Goal: Transaction & Acquisition: Purchase product/service

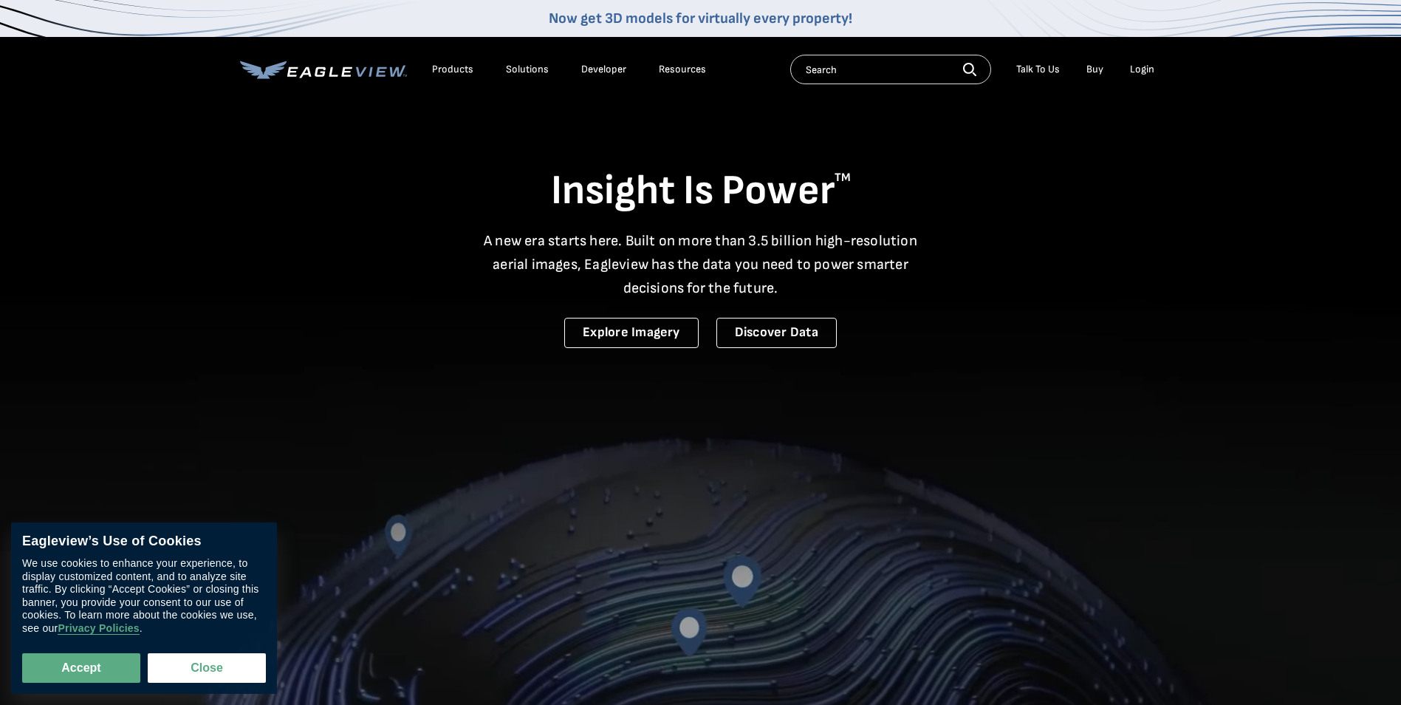
click at [1138, 73] on div "Login" at bounding box center [1142, 69] width 24 height 13
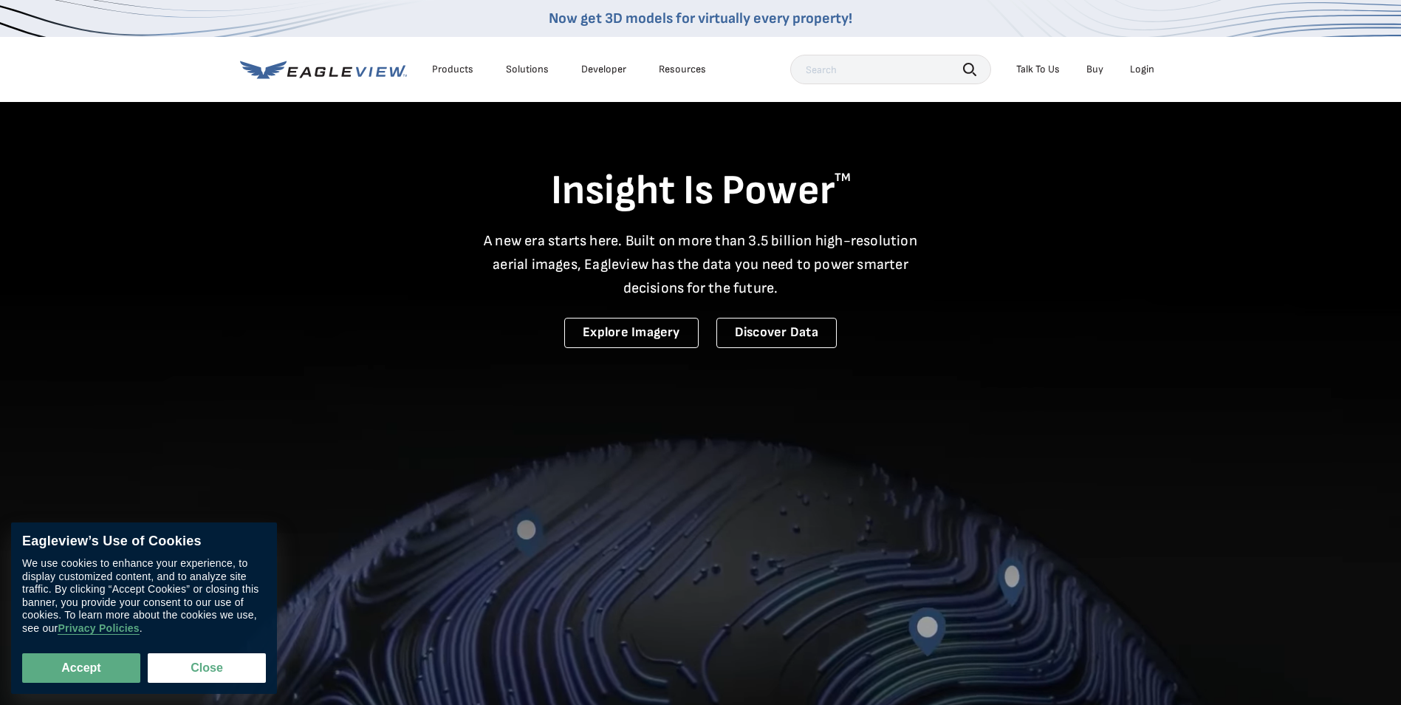
click at [1147, 73] on div "Login" at bounding box center [1142, 69] width 24 height 13
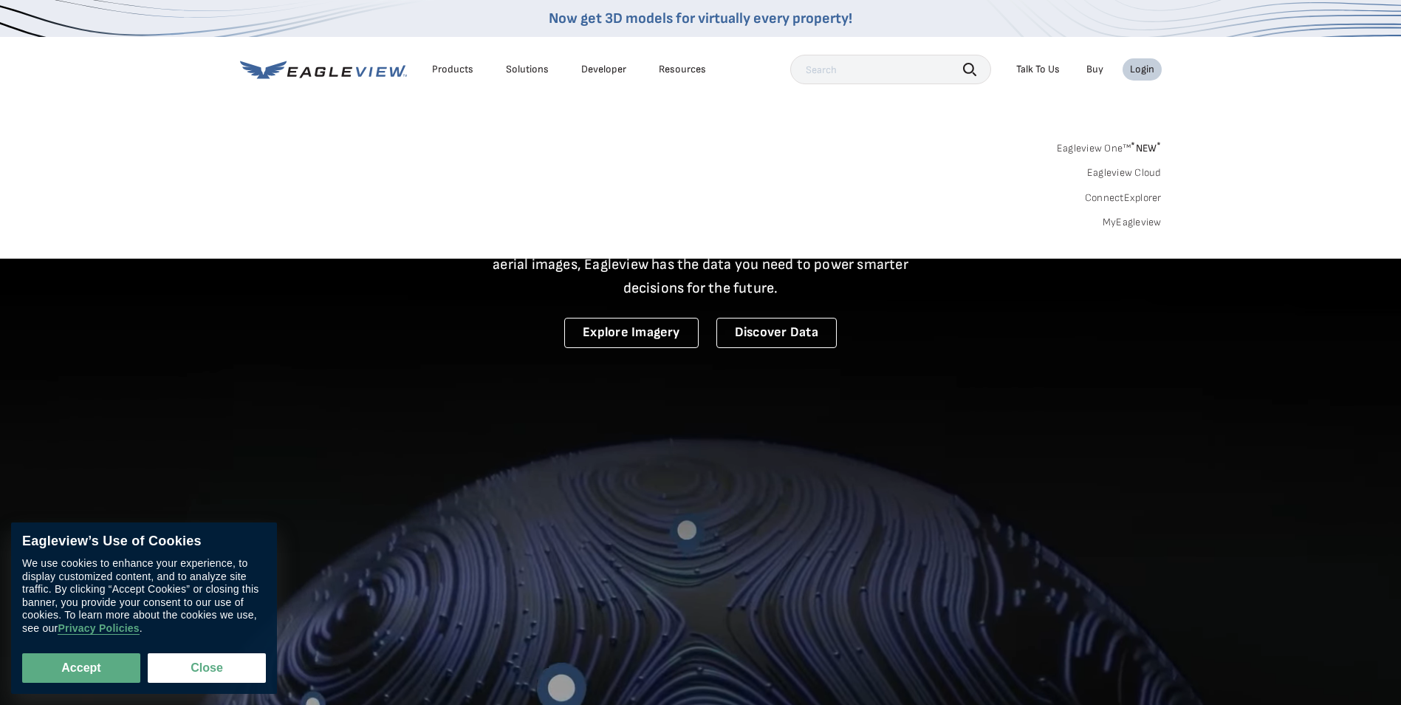
click at [1117, 219] on link "MyEagleview" at bounding box center [1132, 222] width 59 height 13
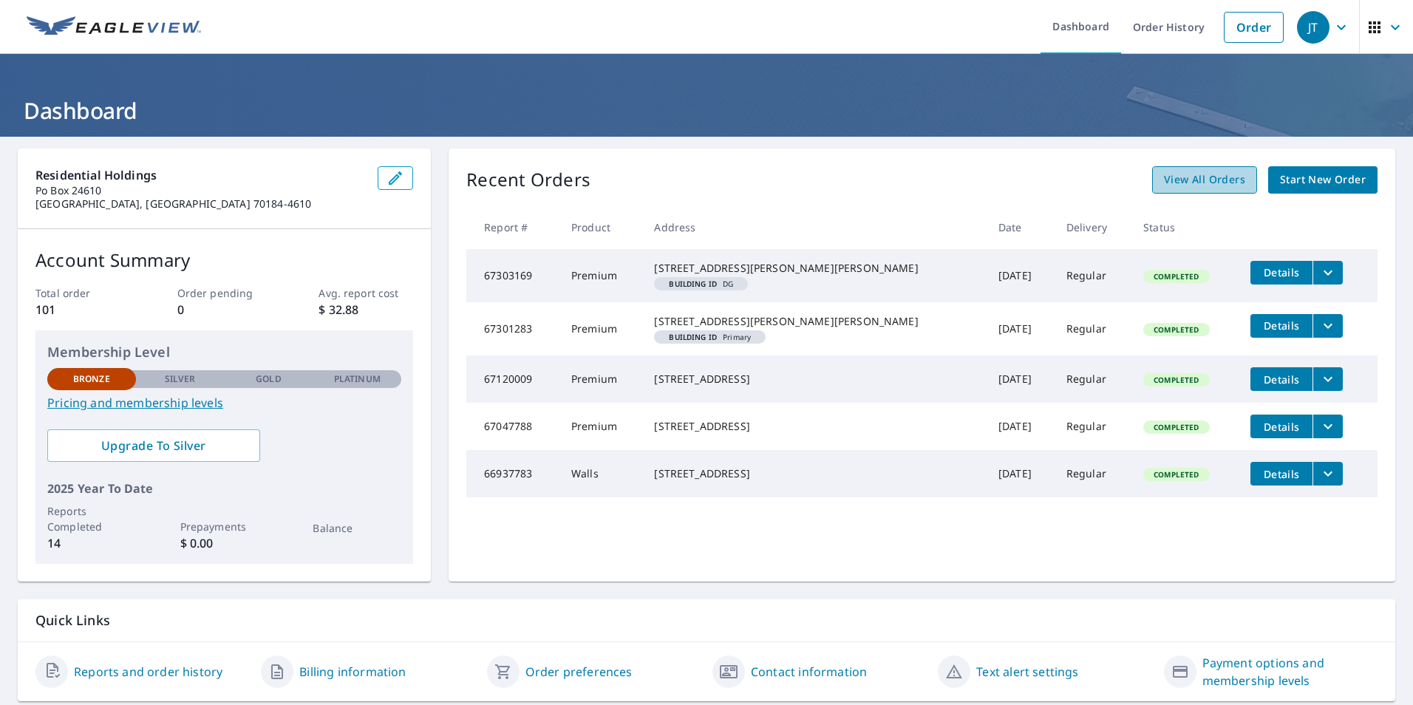
click at [1186, 175] on span "View All Orders" at bounding box center [1204, 180] width 81 height 18
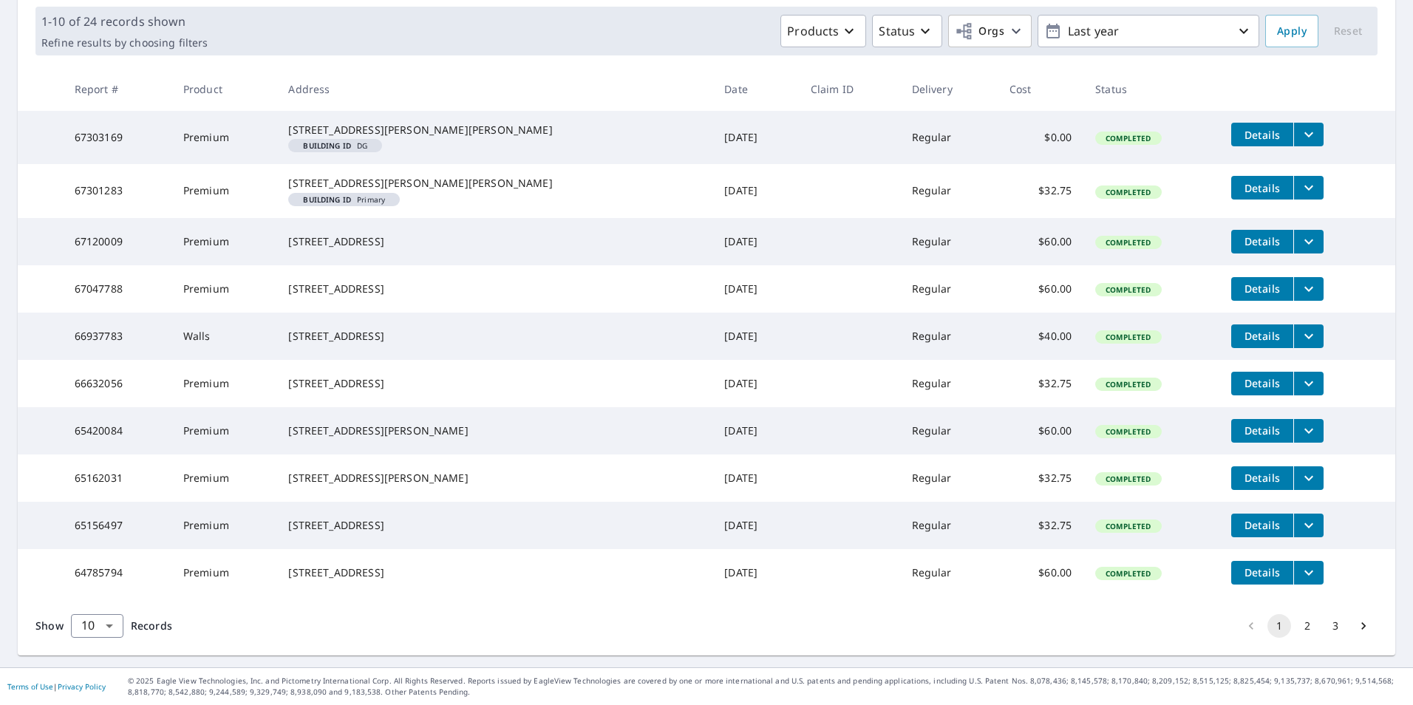
scroll to position [293, 0]
click at [110, 632] on body "JT JT Dashboard Order History Order JT Dashboard / Order History Order History …" at bounding box center [706, 352] width 1413 height 705
click at [107, 622] on li "25" at bounding box center [96, 620] width 52 height 27
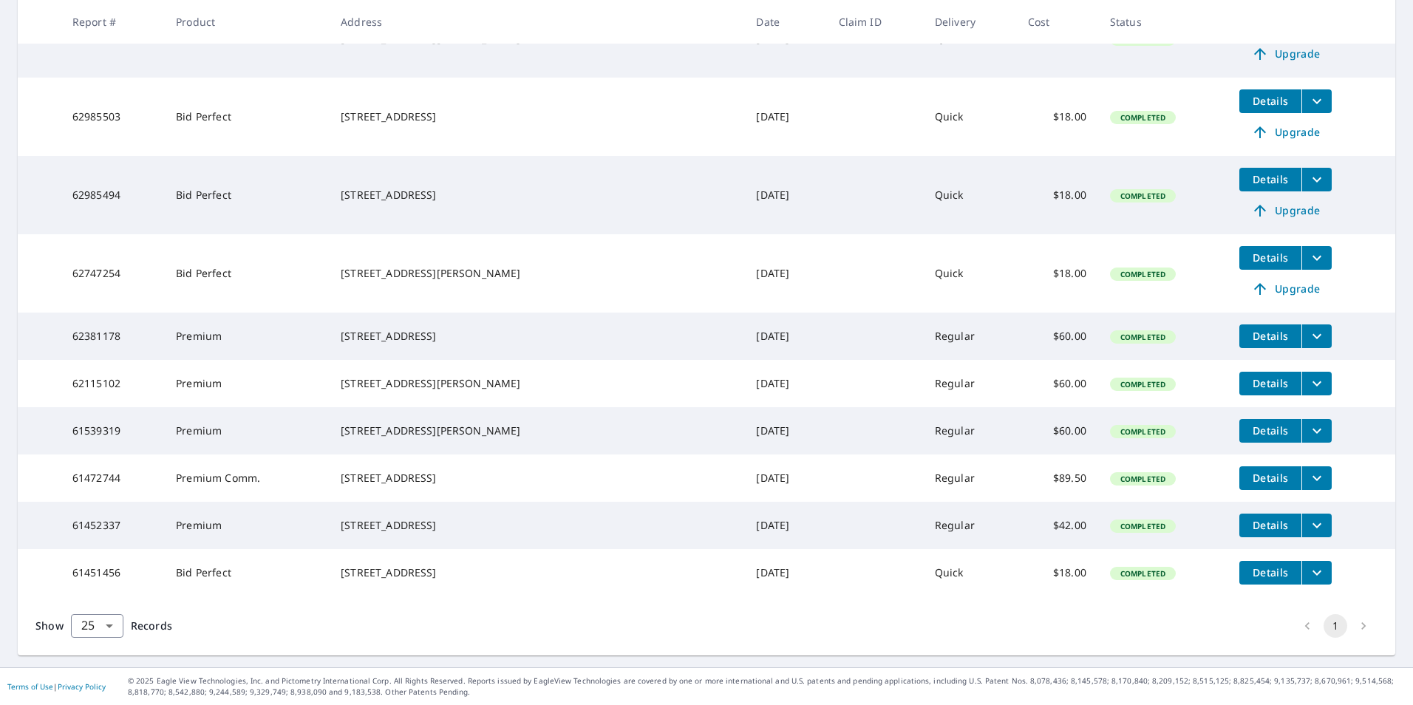
scroll to position [1189, 0]
click at [112, 621] on body "JT JT Dashboard Order History Order JT Dashboard / Order History Order History …" at bounding box center [706, 352] width 1413 height 705
click at [93, 646] on li "50" at bounding box center [96, 647] width 52 height 27
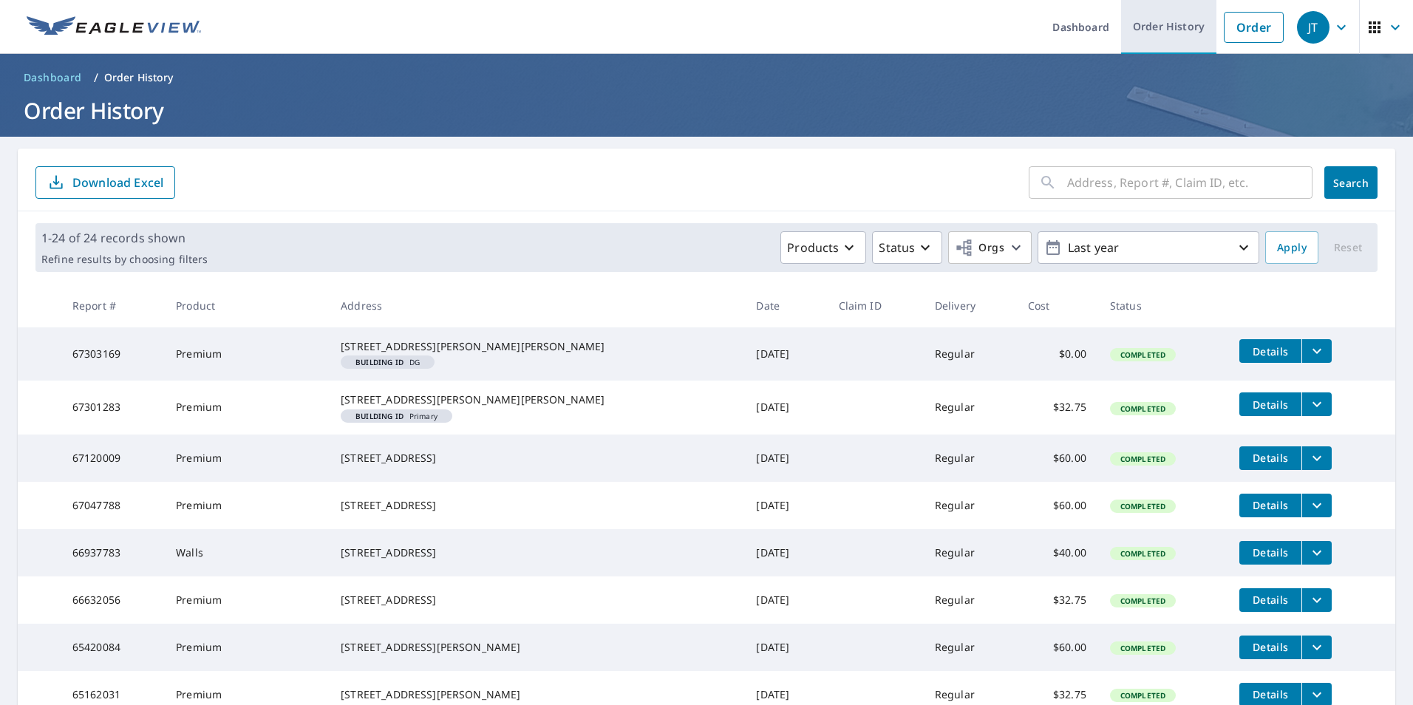
click at [1155, 37] on link "Order History" at bounding box center [1168, 27] width 95 height 54
click at [1227, 30] on link "Order" at bounding box center [1253, 27] width 60 height 31
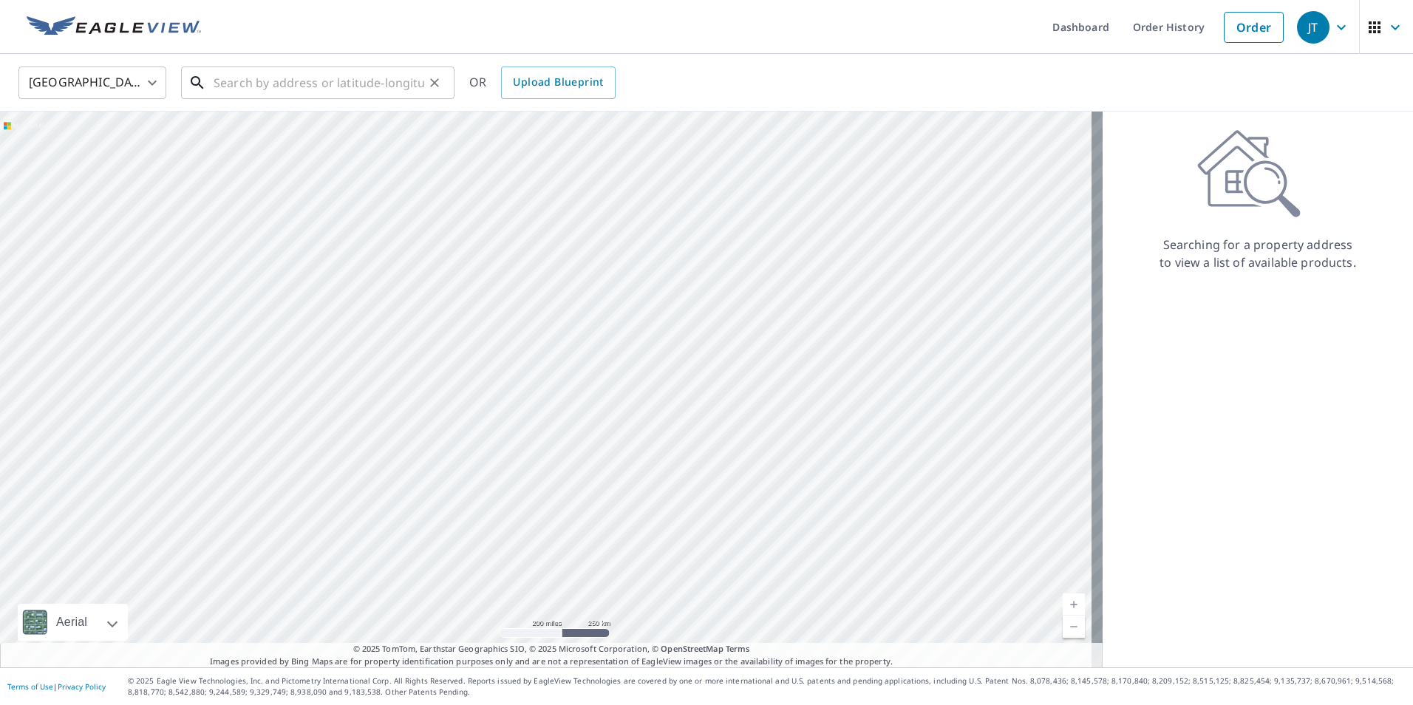
click at [310, 81] on input "text" at bounding box center [319, 82] width 211 height 41
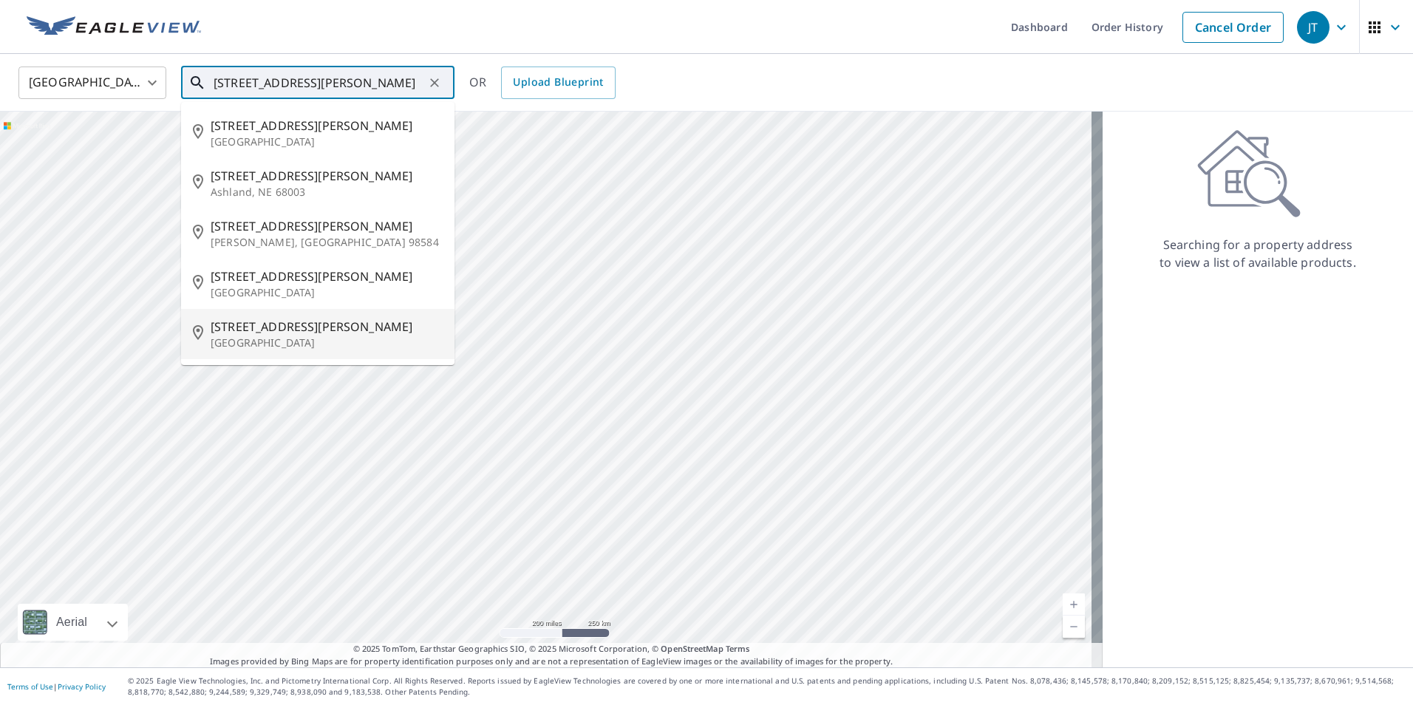
click at [277, 343] on p "[GEOGRAPHIC_DATA]" at bounding box center [327, 342] width 232 height 15
type input "[STREET_ADDRESS][PERSON_NAME]"
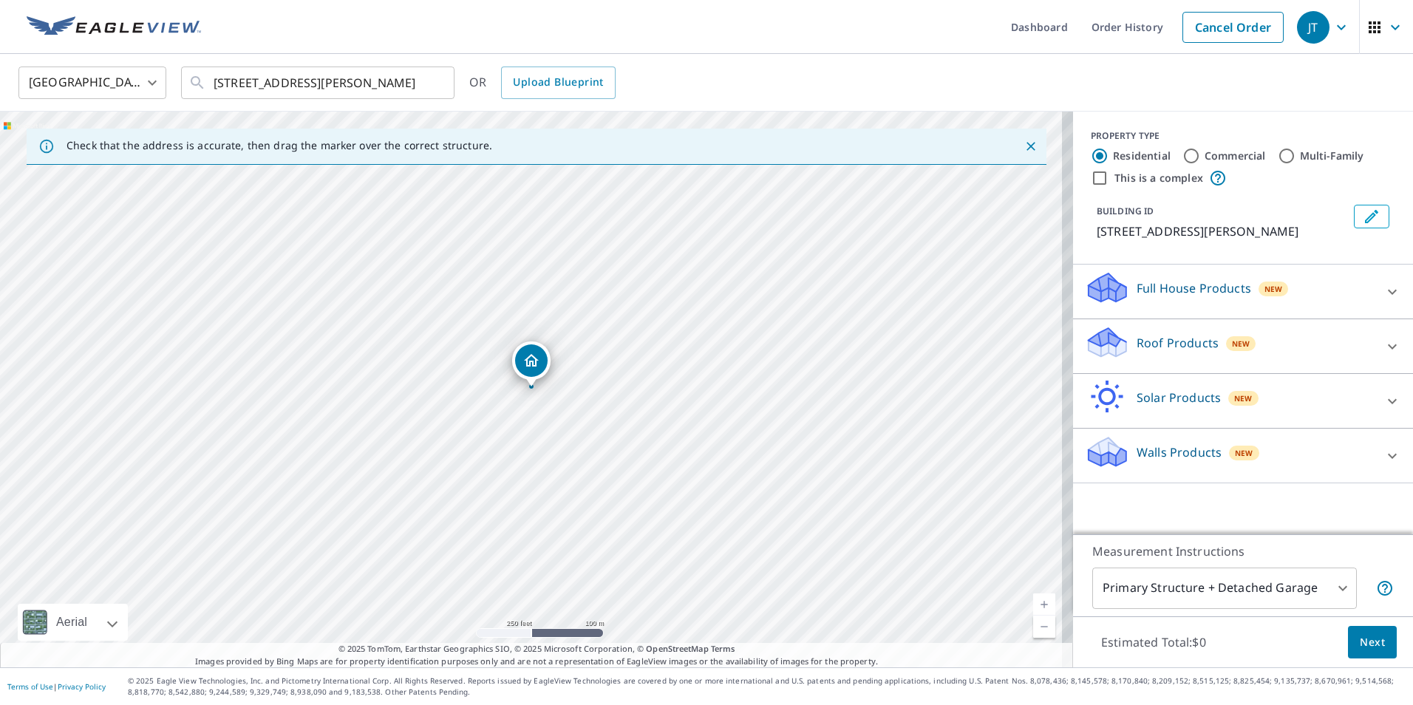
click at [1243, 354] on div "Roof Products New" at bounding box center [1229, 346] width 290 height 42
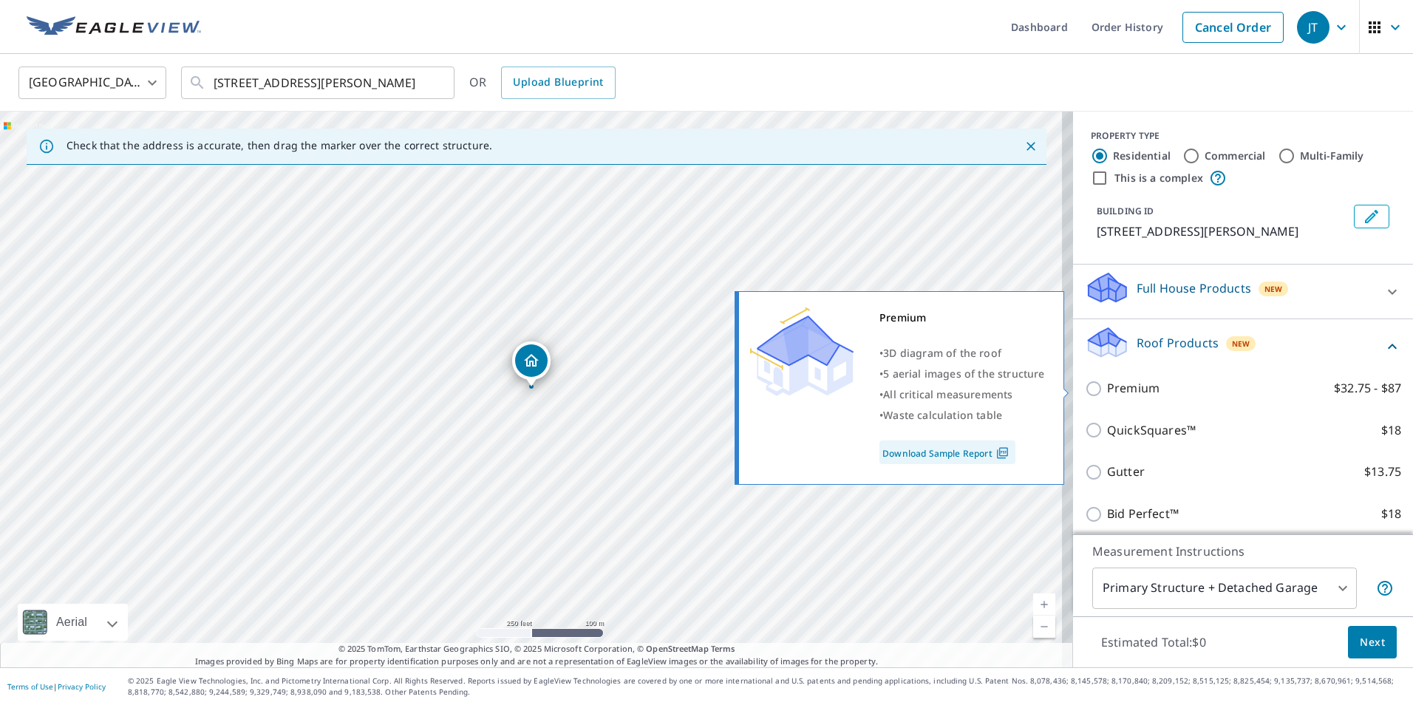
click at [1087, 383] on input "Premium $32.75 - $87" at bounding box center [1095, 389] width 22 height 18
checkbox input "true"
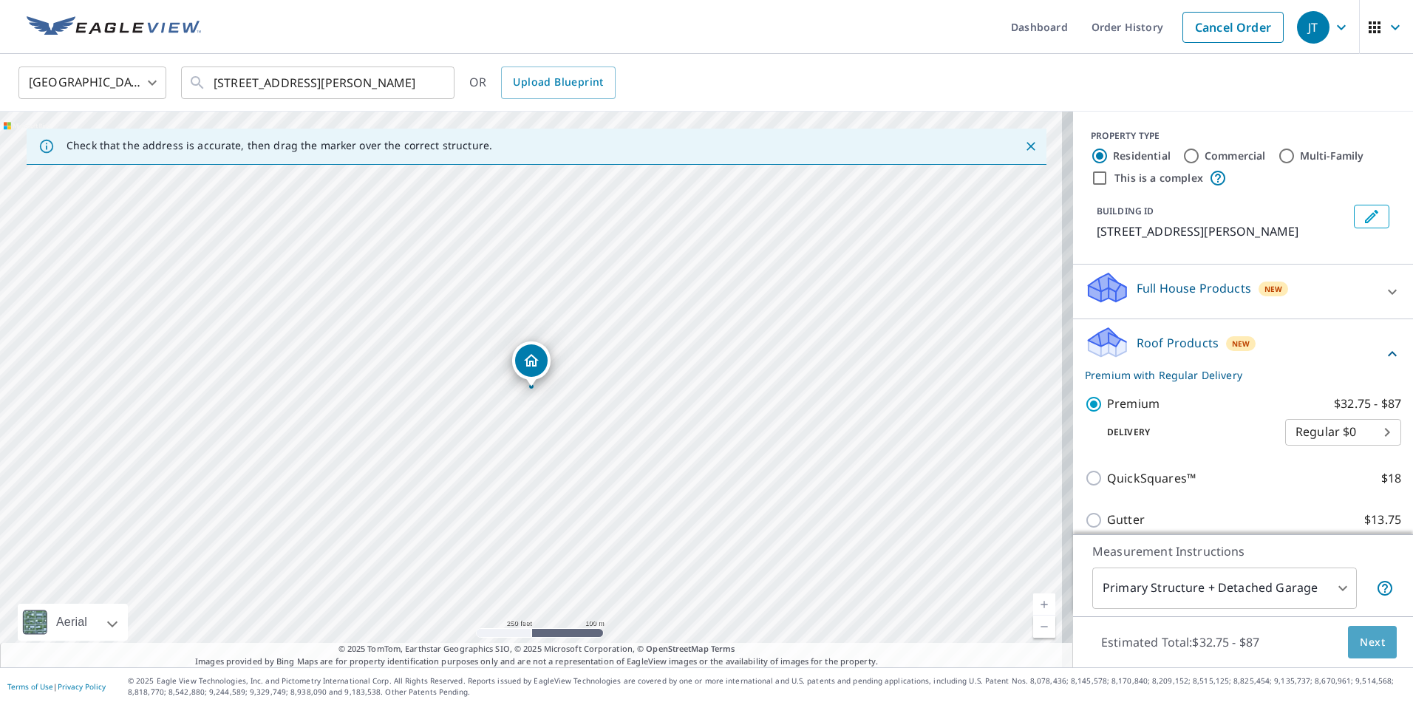
click at [1364, 657] on button "Next" at bounding box center [1371, 642] width 49 height 33
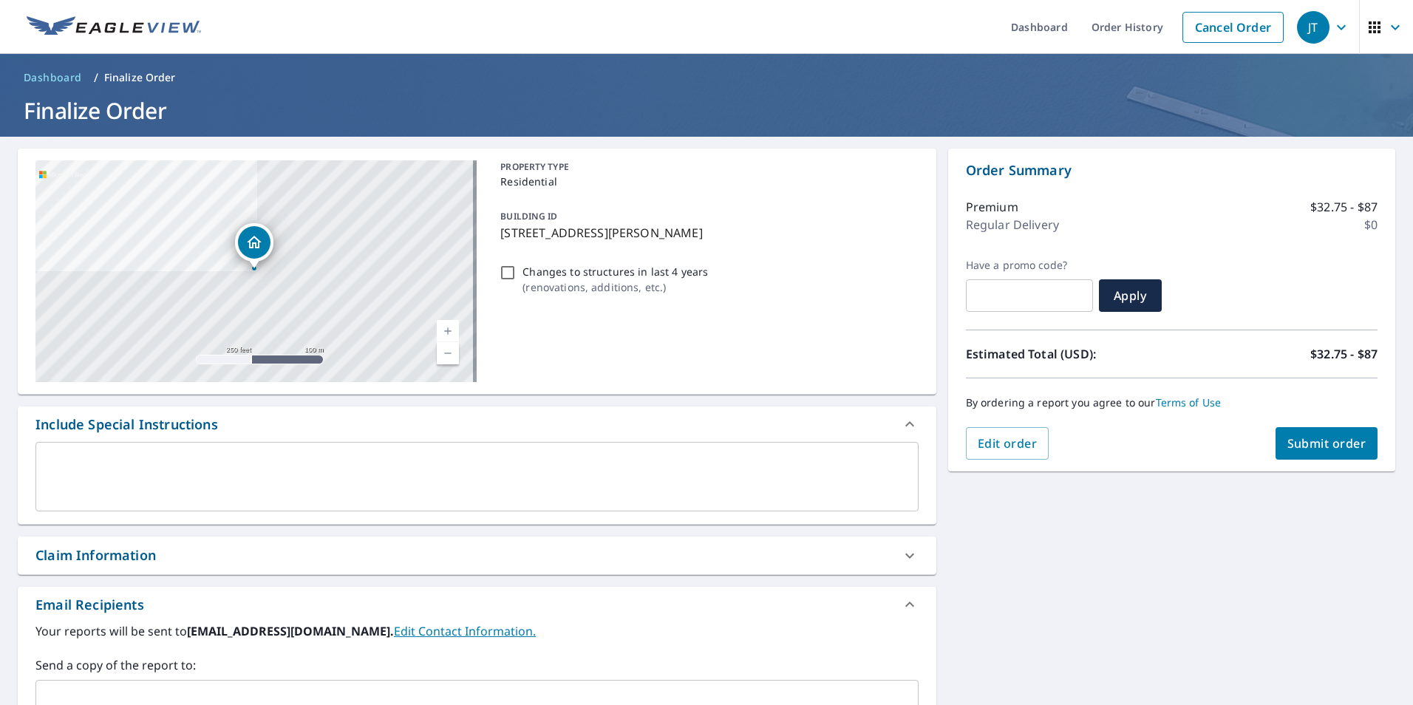
click at [1339, 448] on span "Submit order" at bounding box center [1326, 443] width 79 height 16
